Goal: Check status

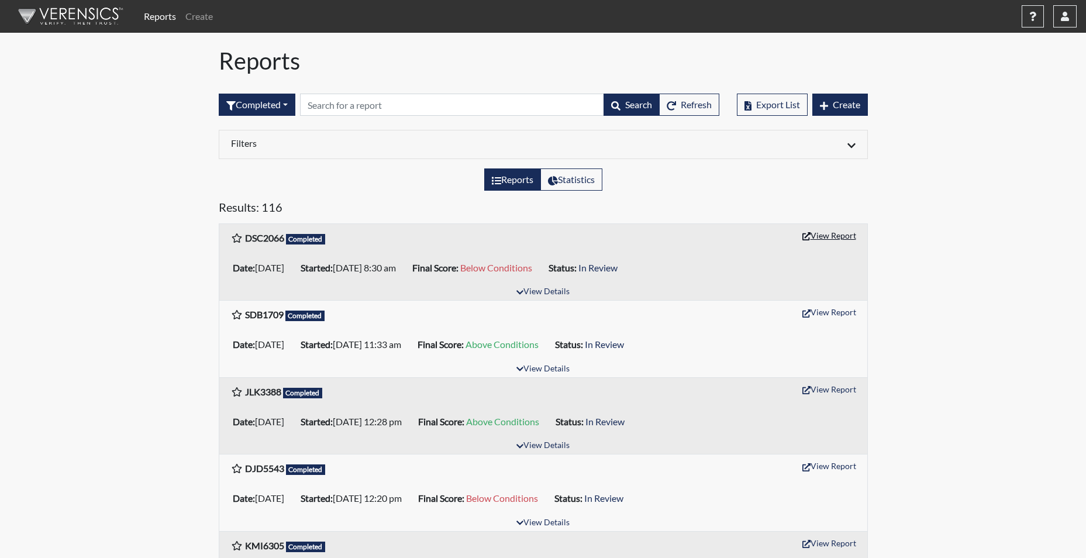
click at [832, 234] on button "View Report" at bounding box center [829, 235] width 64 height 18
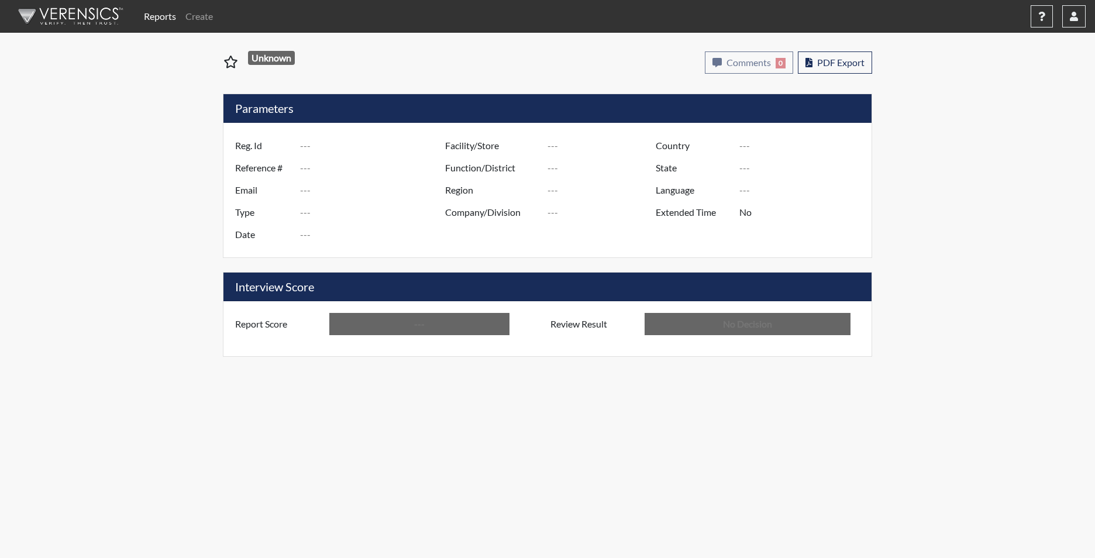
type input "DSC2066"
type input "51133"
type input "---"
type input "Corrections Pre-Employment"
type input "Sep 8, 2025"
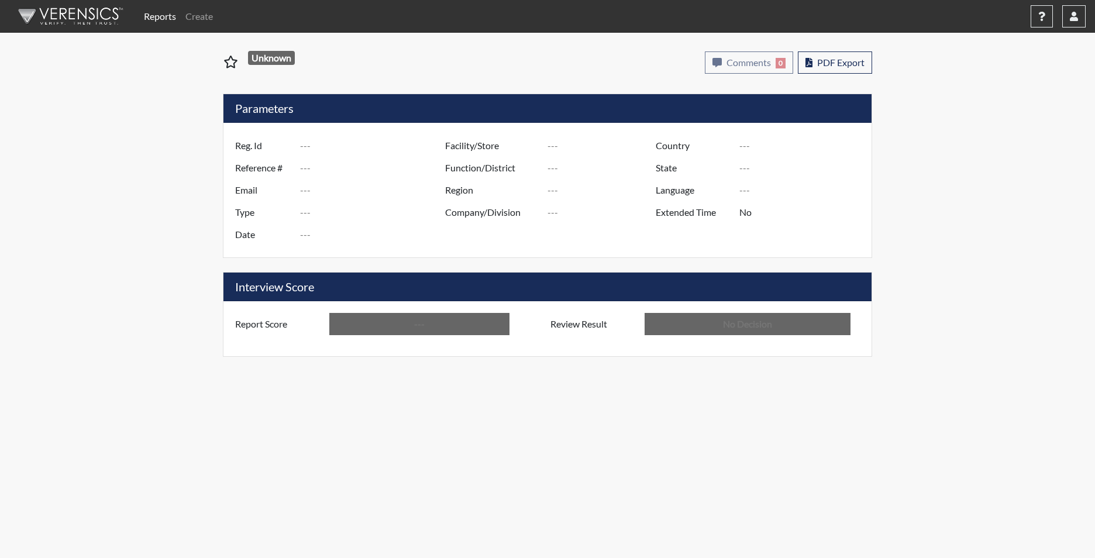
type input "[PERSON_NAME]"
type input "[GEOGRAPHIC_DATA]"
type input "[US_STATE]"
type input "English"
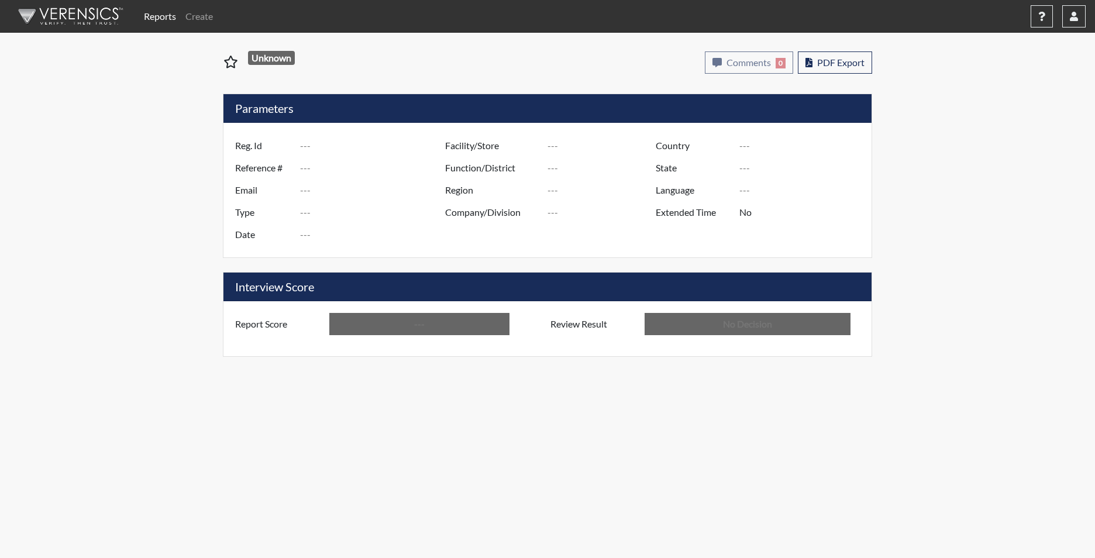
type input "Below Conditions"
type input "In Review"
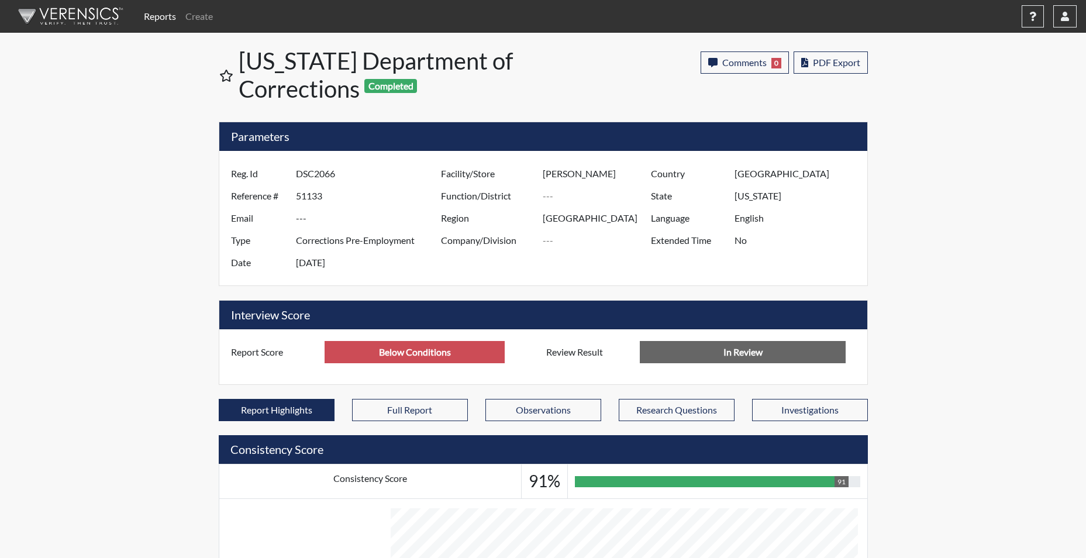
scroll to position [584552, 584260]
